Goal: Task Accomplishment & Management: Use online tool/utility

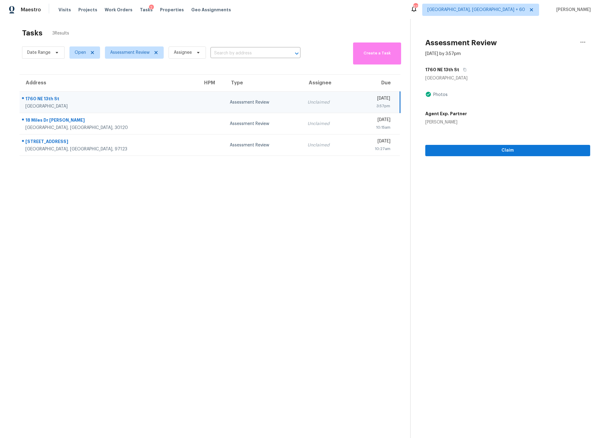
scroll to position [4, 0]
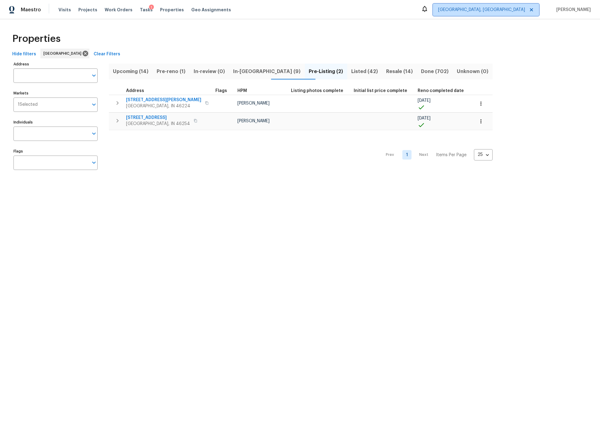
click at [511, 11] on span "Indianapolis, IN" at bounding box center [481, 10] width 87 height 6
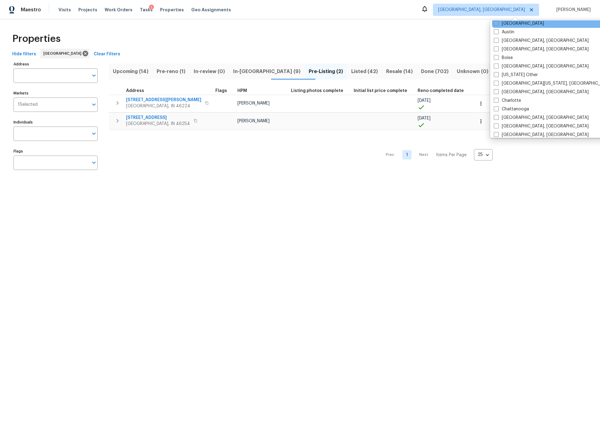
scroll to position [74, 0]
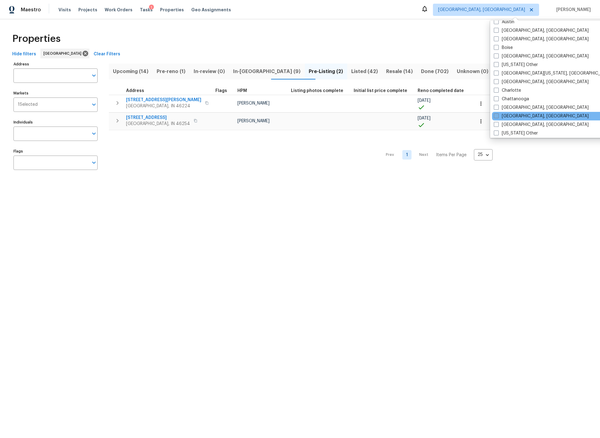
click at [497, 116] on span at bounding box center [495, 115] width 5 height 5
click at [497, 116] on input "Cincinnati, OH" at bounding box center [495, 115] width 4 height 4
checkbox input "true"
click at [411, 37] on div "Properties" at bounding box center [300, 39] width 580 height 20
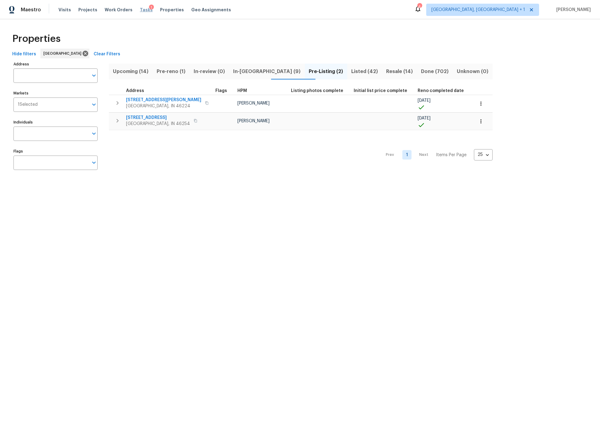
click at [140, 9] on span "Tasks" at bounding box center [146, 10] width 13 height 4
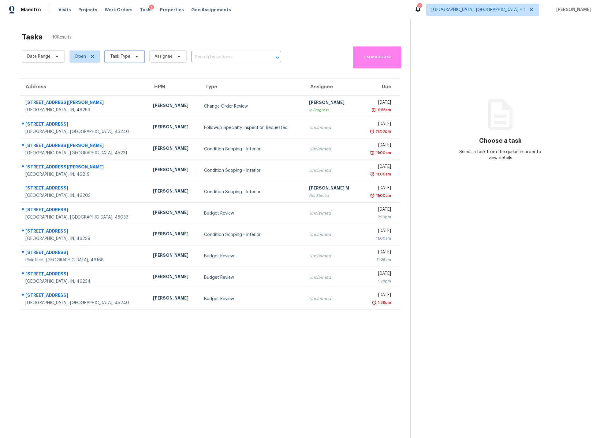
click at [119, 57] on span "Task Type" at bounding box center [120, 57] width 20 height 6
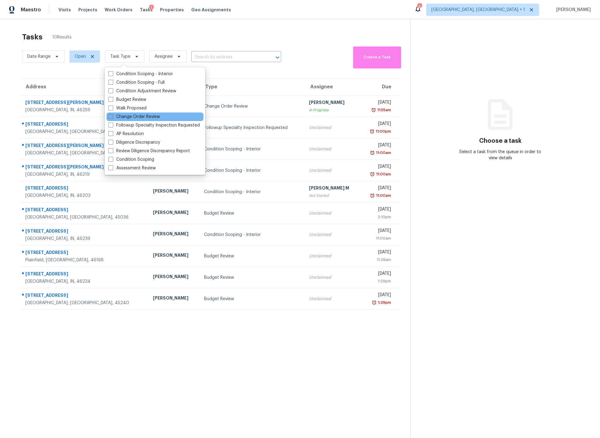
click at [111, 116] on span at bounding box center [110, 116] width 5 height 5
click at [111, 116] on input "Change Order Review" at bounding box center [110, 116] width 4 height 4
checkbox input "true"
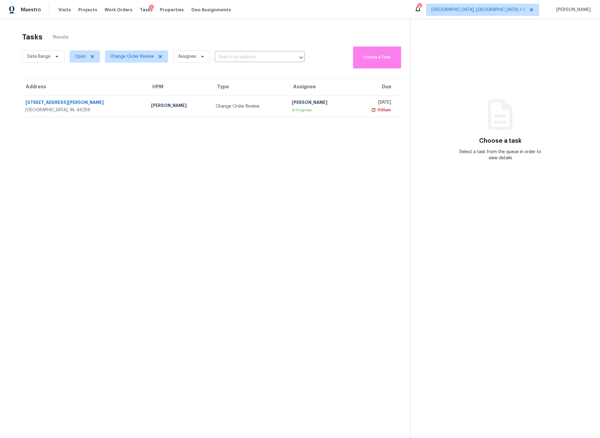
click at [93, 320] on section "Tasks 1 Results Date Range Open Change Order Review Assignee ​ Create a Task Ad…" at bounding box center [210, 243] width 400 height 428
click at [132, 58] on span "Change Order Review" at bounding box center [132, 57] width 44 height 6
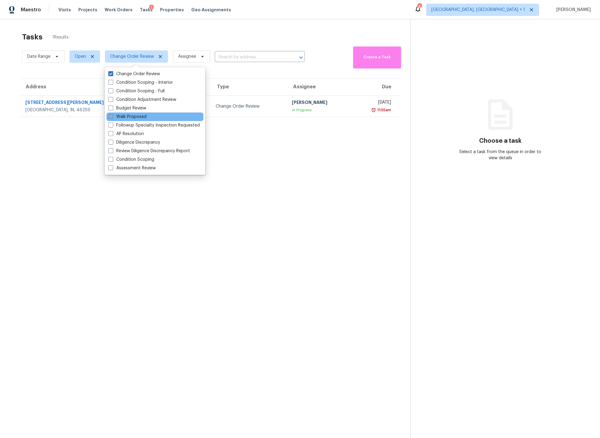
click at [111, 118] on span at bounding box center [110, 116] width 5 height 5
click at [111, 118] on input "Walk Proposed" at bounding box center [110, 116] width 4 height 4
checkbox input "true"
click at [95, 204] on section "Tasks 1 Results Date Range Open Change Order Review + 1 Assignee ​ Create a Tas…" at bounding box center [210, 243] width 400 height 428
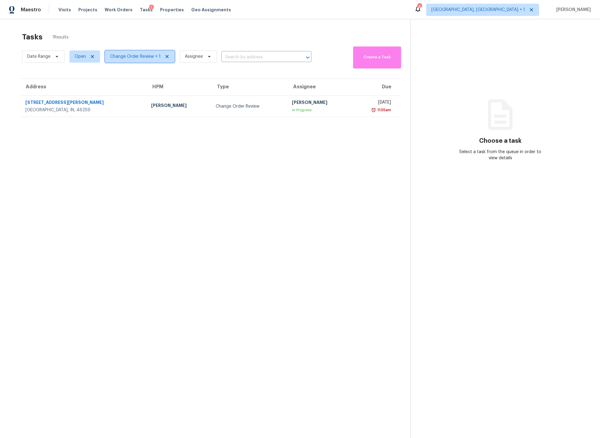
click at [115, 60] on span "Change Order Review + 1" at bounding box center [140, 56] width 70 height 12
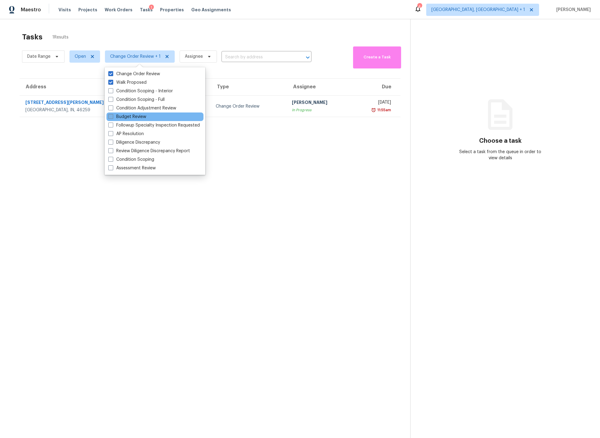
click at [111, 117] on span at bounding box center [110, 116] width 5 height 5
click at [111, 117] on input "Budget Review" at bounding box center [110, 116] width 4 height 4
checkbox input "true"
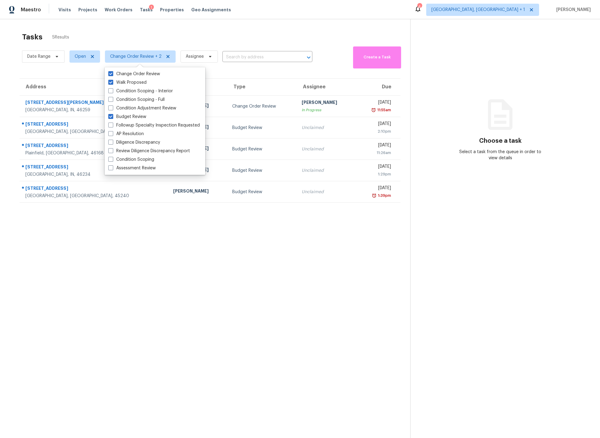
click at [127, 221] on section "Tasks 5 Results Date Range Open Change Order Review + 2 Assignee ​ Create a Tas…" at bounding box center [210, 243] width 400 height 428
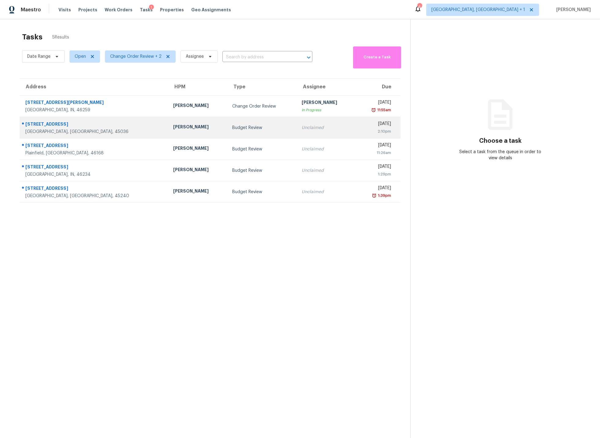
click at [100, 129] on div "Lebanon, OH, 45036" at bounding box center [94, 132] width 138 height 6
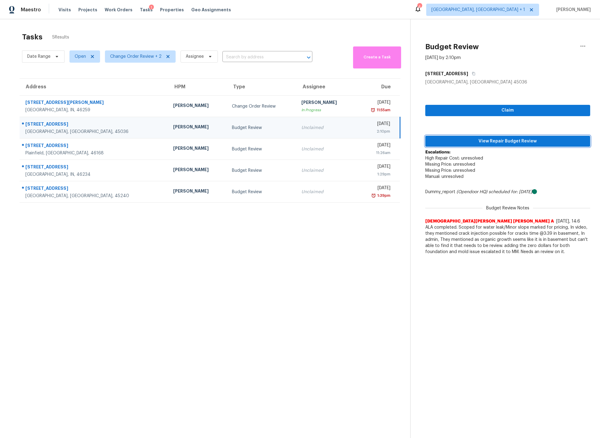
click at [490, 140] on span "View Repair Budget Review" at bounding box center [507, 142] width 155 height 8
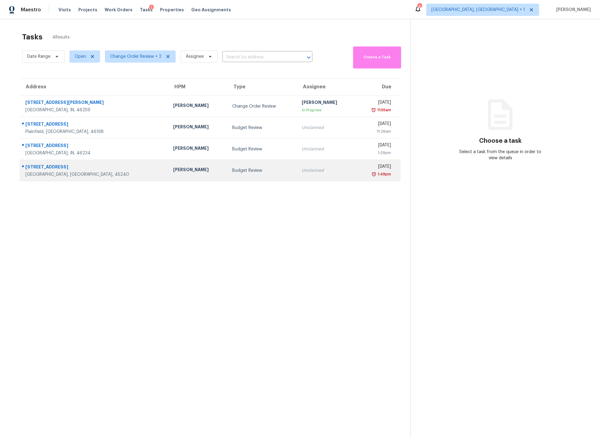
click at [93, 171] on div "10591 Wellingwood Ct" at bounding box center [94, 168] width 138 height 8
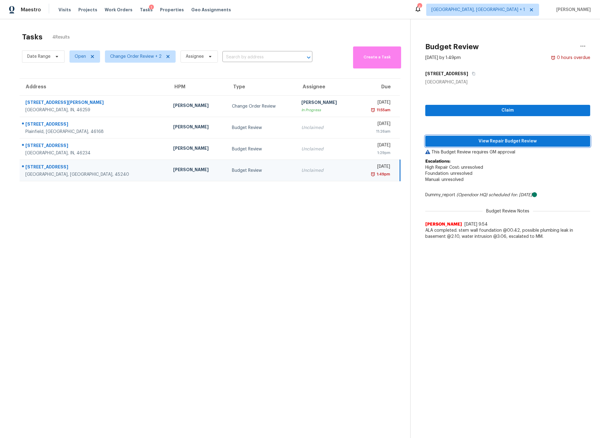
click at [500, 141] on span "View Repair Budget Review" at bounding box center [507, 142] width 155 height 8
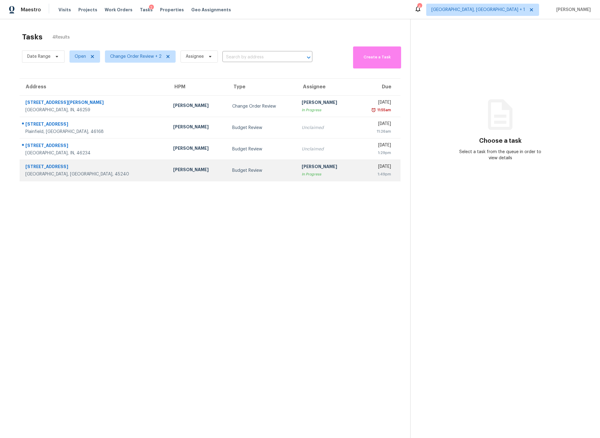
click at [360, 174] on div "1:49pm" at bounding box center [375, 174] width 30 height 6
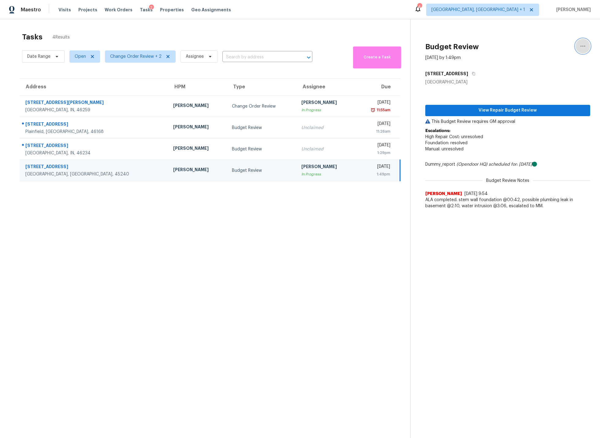
click at [585, 44] on icon "button" at bounding box center [582, 45] width 7 height 7
click at [545, 45] on div "Unclaim this task" at bounding box center [548, 47] width 48 height 6
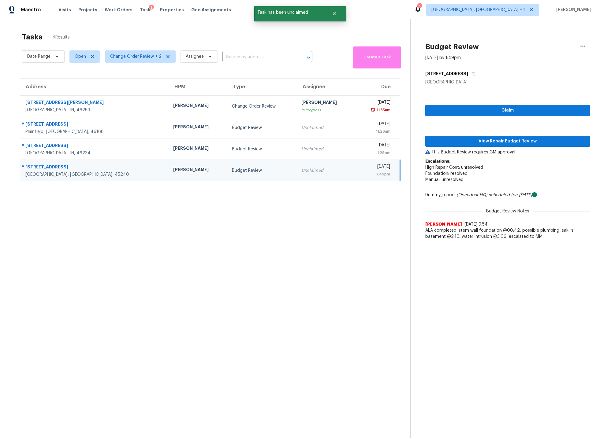
click at [312, 302] on section "Tasks 4 Results Date Range Open Change Order Review + 2 Assignee ​ Create a Tas…" at bounding box center [210, 243] width 400 height 428
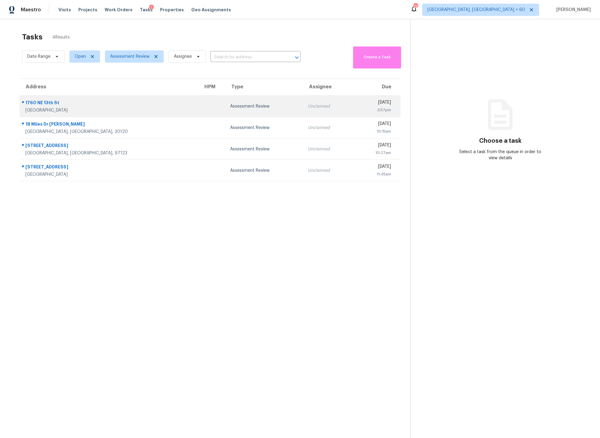
click at [198, 104] on td at bounding box center [211, 106] width 27 height 21
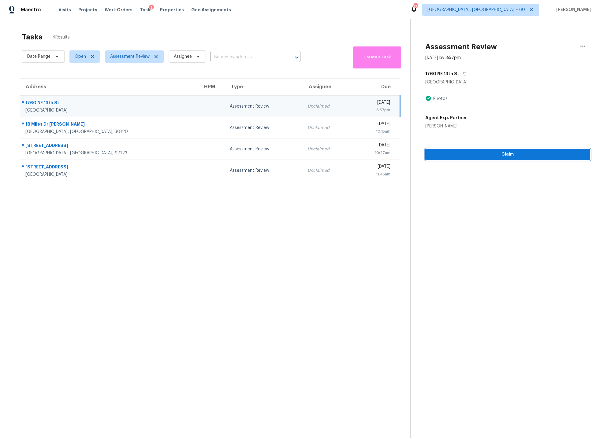
click at [501, 153] on span "Claim" at bounding box center [507, 155] width 155 height 8
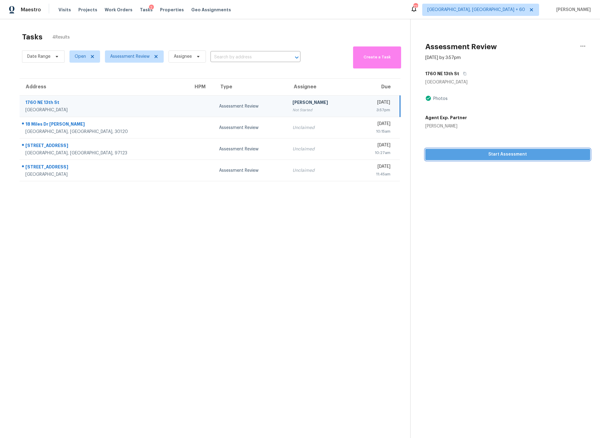
click at [501, 153] on span "Start Assessment" at bounding box center [507, 155] width 155 height 8
click at [301, 110] on div "In Progress" at bounding box center [321, 110] width 58 height 6
click at [580, 45] on icon "button" at bounding box center [582, 45] width 7 height 7
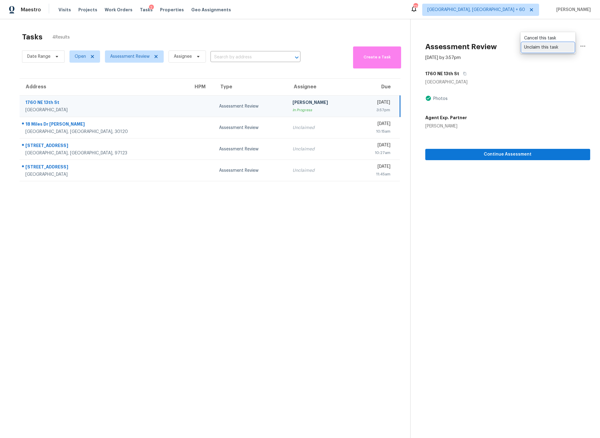
click at [542, 46] on div "Unclaim this task" at bounding box center [548, 47] width 48 height 6
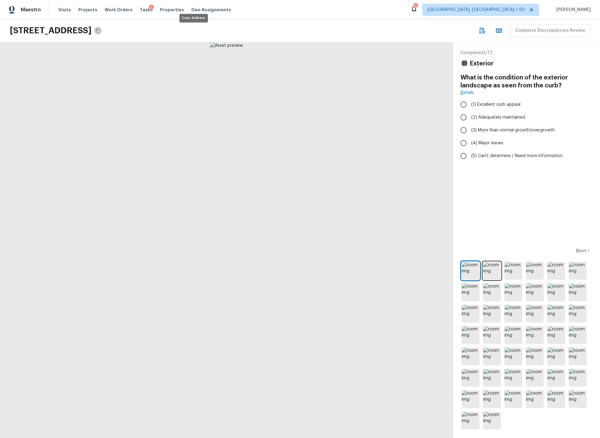
click at [100, 30] on icon "Copy Address" at bounding box center [97, 30] width 5 height 5
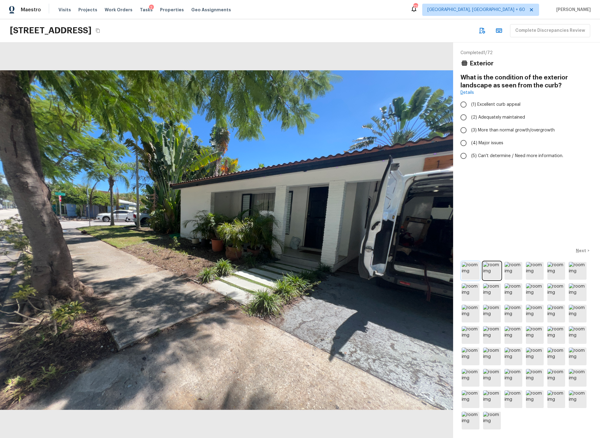
click at [468, 268] on img at bounding box center [470, 271] width 18 height 18
